Goal: Check status: Check status

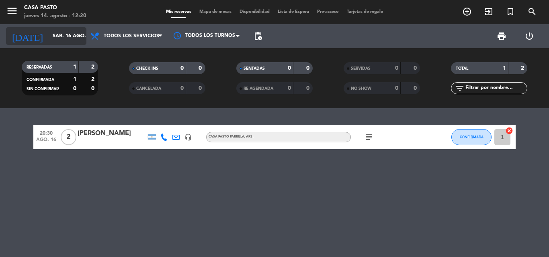
click at [50, 42] on input "sáb. 16 ago." at bounding box center [83, 36] width 68 height 14
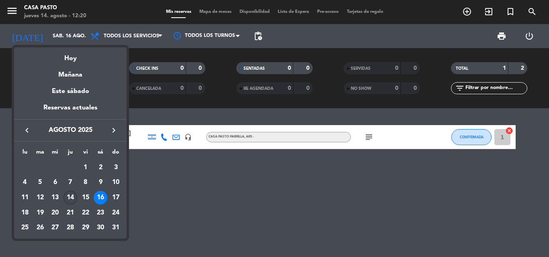
click at [71, 194] on div "14" at bounding box center [70, 198] width 14 height 14
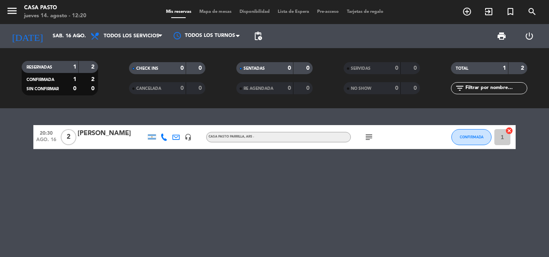
type input "jue. 14 ago."
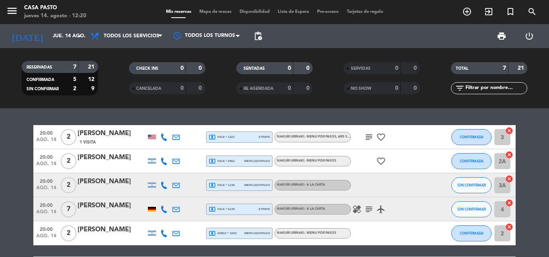
click at [373, 208] on icon "subject" at bounding box center [369, 210] width 10 height 10
click at [473, 206] on button "SIN CONFIRMAR" at bounding box center [471, 210] width 40 height 16
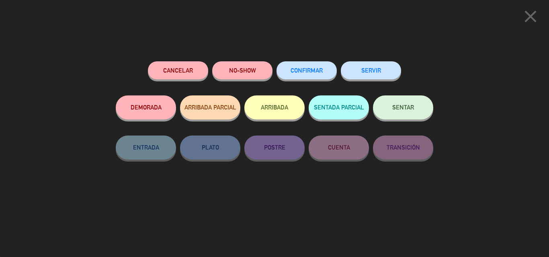
click at [527, 13] on icon "close" at bounding box center [530, 16] width 20 height 20
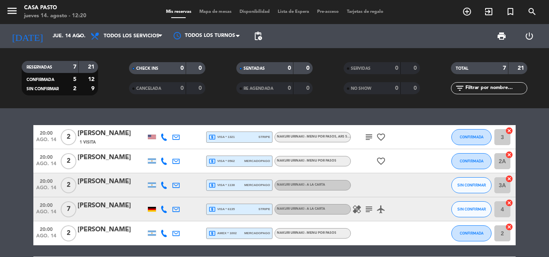
scroll to position [80, 0]
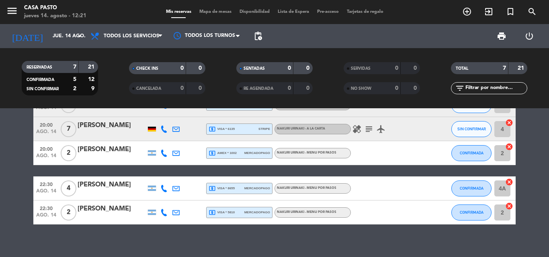
click at [367, 131] on icon "subject" at bounding box center [369, 129] width 10 height 10
click at [358, 129] on icon "healing" at bounding box center [357, 129] width 10 height 10
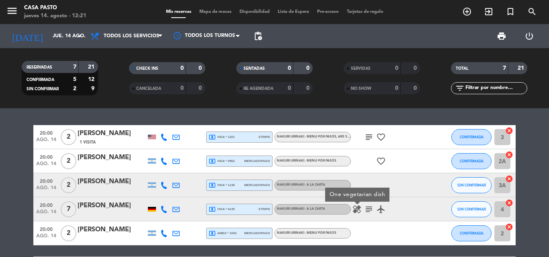
click at [366, 134] on icon "subject" at bounding box center [369, 138] width 10 height 10
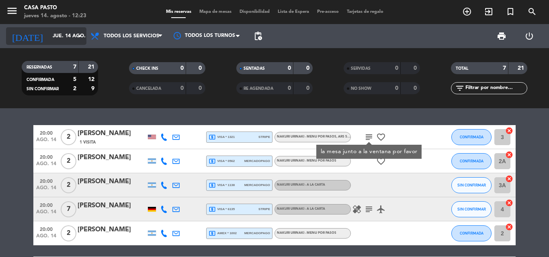
click at [65, 33] on input "jue. 14 ago." at bounding box center [83, 36] width 68 height 14
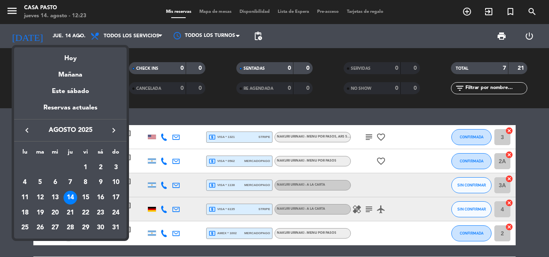
click at [474, 189] on div at bounding box center [274, 128] width 549 height 257
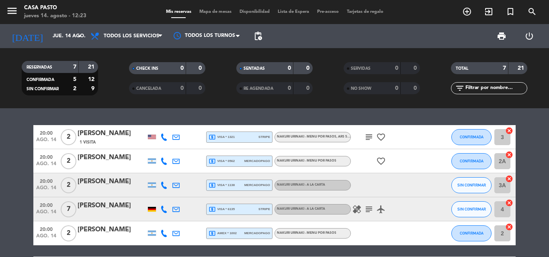
click at [245, 187] on span "mercadopago" at bounding box center [257, 185] width 26 height 5
click at [471, 189] on button "SIN CONFIRMAR" at bounding box center [471, 186] width 40 height 16
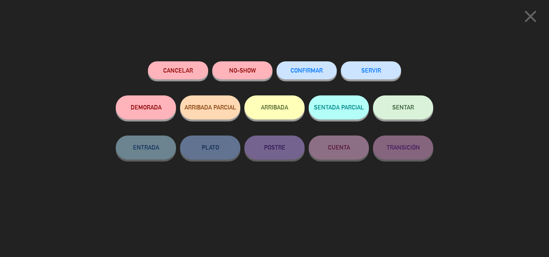
click at [320, 68] on span "CONFIRMAR" at bounding box center [306, 70] width 32 height 7
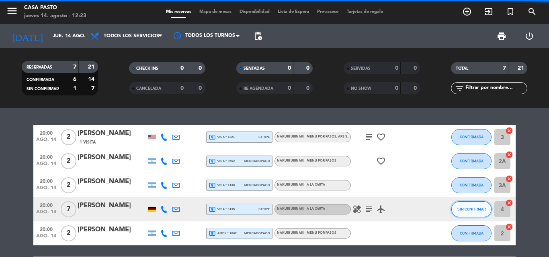
click at [482, 207] on button "SIN CONFIRMAR" at bounding box center [471, 210] width 40 height 16
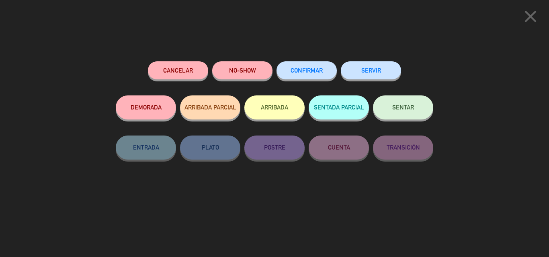
click at [324, 77] on button "CONFIRMAR" at bounding box center [306, 70] width 60 height 18
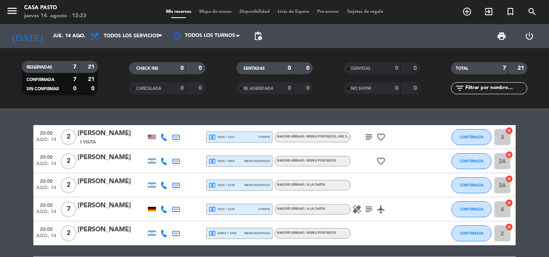
scroll to position [80, 0]
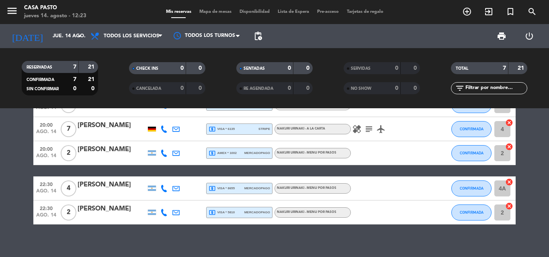
click at [359, 131] on icon "healing" at bounding box center [357, 129] width 10 height 10
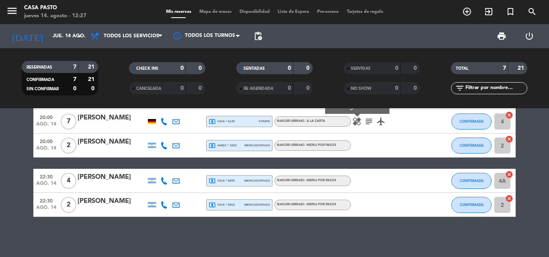
scroll to position [0, 0]
